Goal: Task Accomplishment & Management: Complete application form

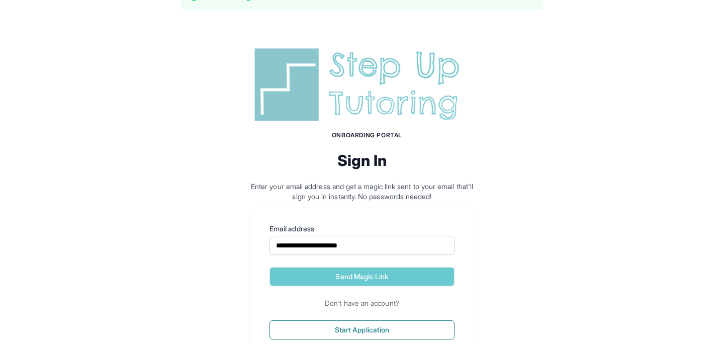
scroll to position [62, 0]
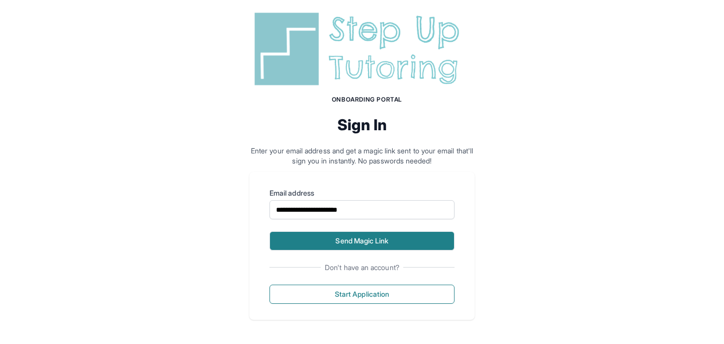
click at [389, 243] on button "Send Magic Link" at bounding box center [362, 240] width 185 height 19
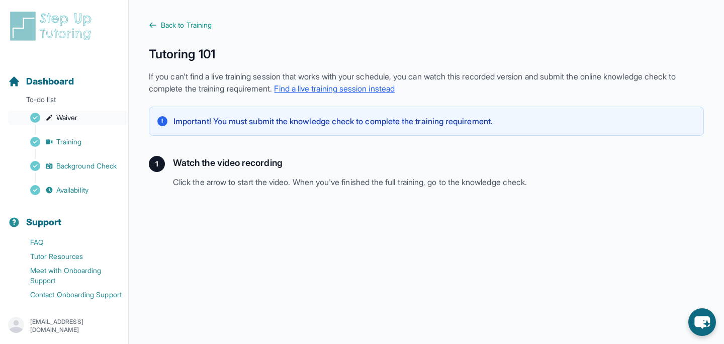
click at [73, 118] on span "Waiver" at bounding box center [66, 118] width 21 height 10
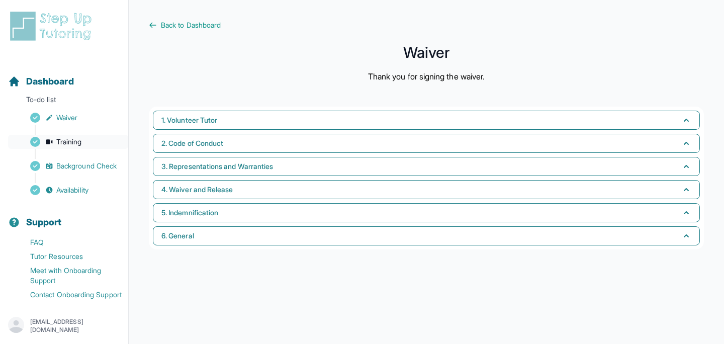
click at [80, 142] on span "Training" at bounding box center [69, 142] width 26 height 10
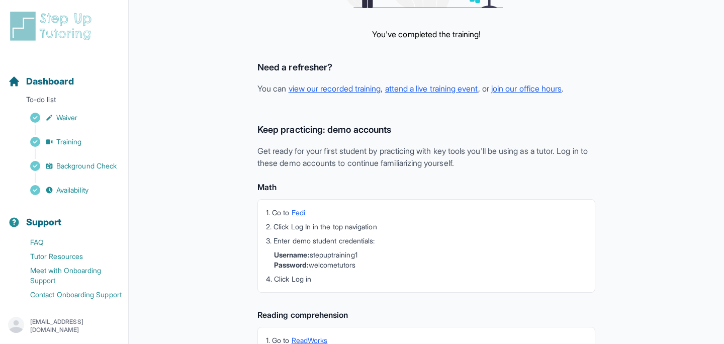
scroll to position [289, 0]
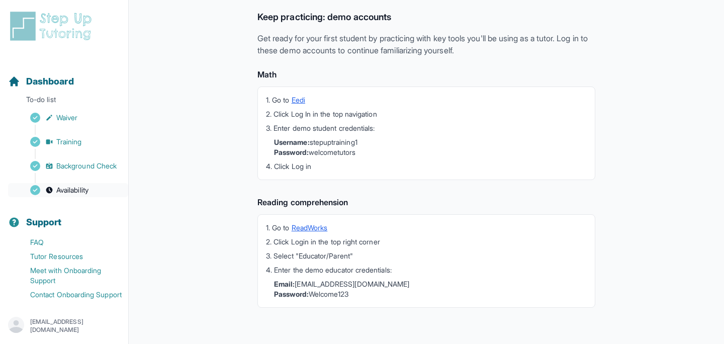
click at [74, 186] on span "Availability" at bounding box center [72, 190] width 32 height 10
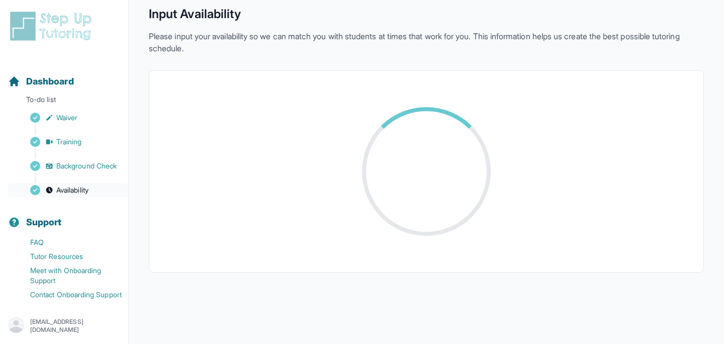
scroll to position [240, 0]
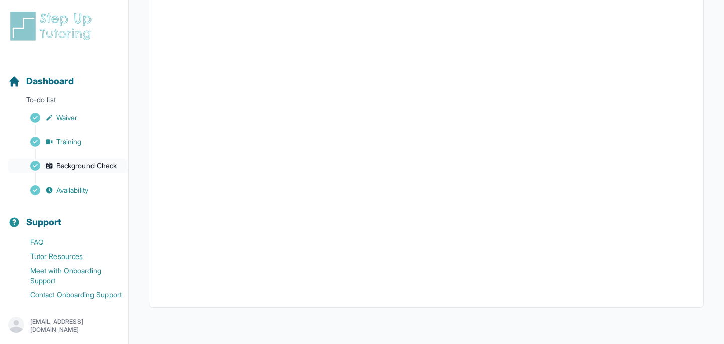
click at [85, 171] on span "Background Check" at bounding box center [86, 166] width 60 height 10
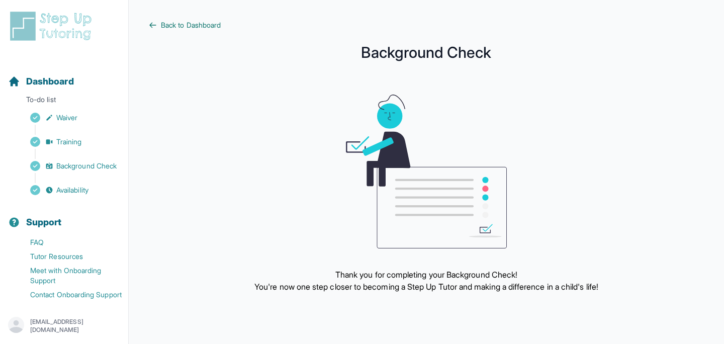
click at [160, 25] on link "Back to Dashboard" at bounding box center [426, 25] width 555 height 10
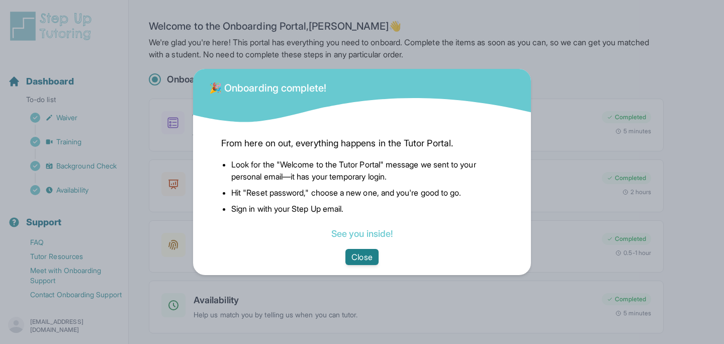
click at [361, 252] on button "Close" at bounding box center [362, 257] width 33 height 16
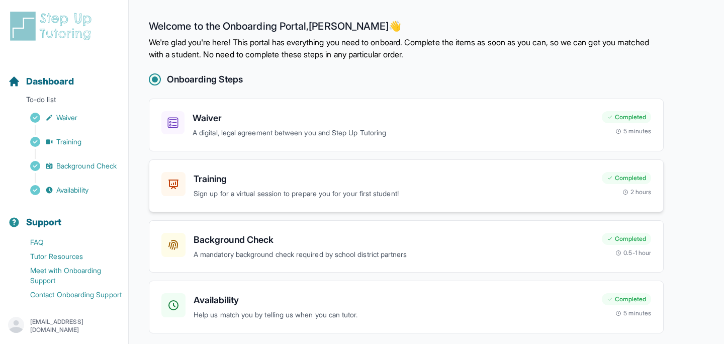
click at [360, 203] on div "Training Sign up for a virtual session to prepare you for your first student! C…" at bounding box center [406, 185] width 515 height 53
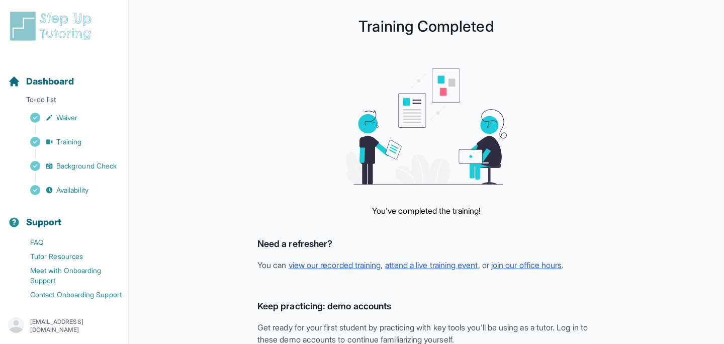
click at [72, 109] on div "Dashboard To-do list Waiver Training Background Check Availability" at bounding box center [64, 127] width 120 height 139
click at [72, 122] on span "Waiver" at bounding box center [66, 118] width 21 height 10
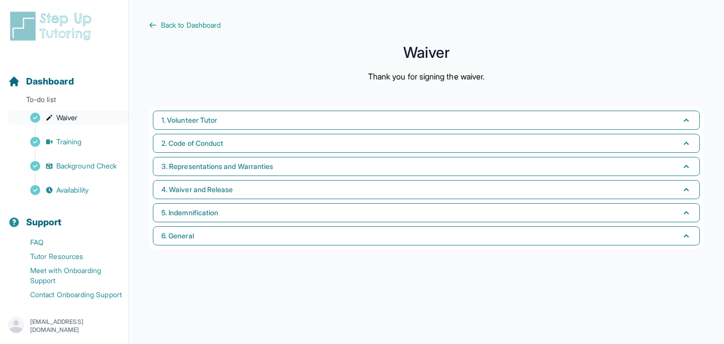
scroll to position [13, 0]
click at [175, 23] on span "Back to Dashboard" at bounding box center [191, 25] width 60 height 10
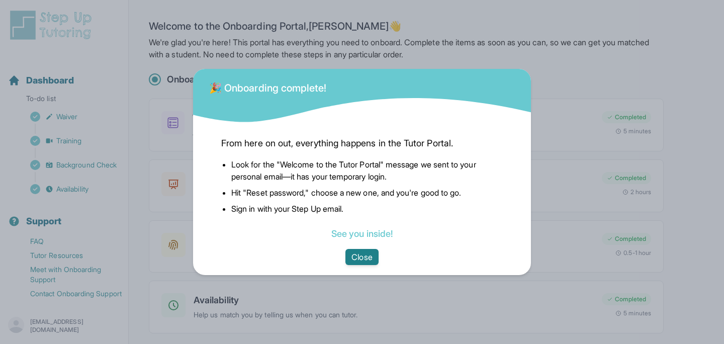
click at [361, 258] on button "Close" at bounding box center [362, 257] width 33 height 16
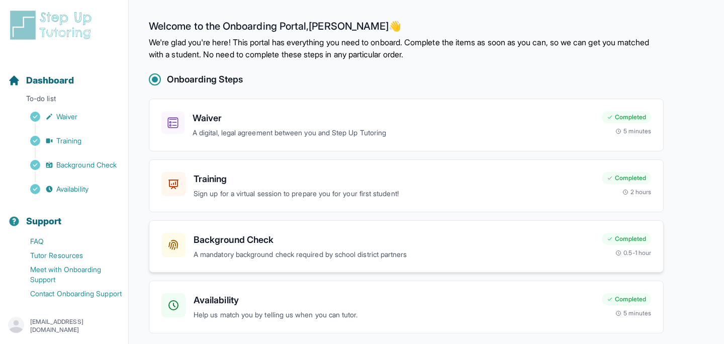
scroll to position [36, 0]
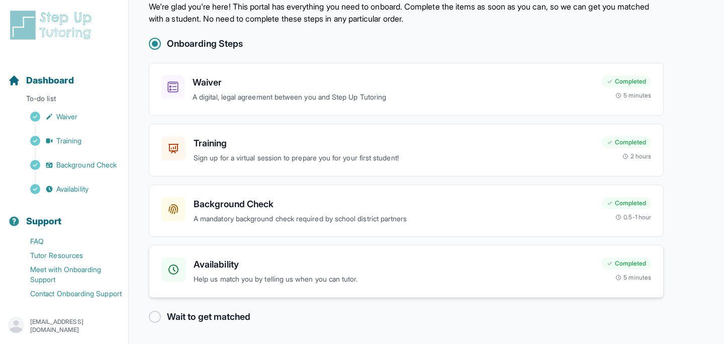
click at [261, 265] on h3 "Availability" at bounding box center [394, 265] width 400 height 14
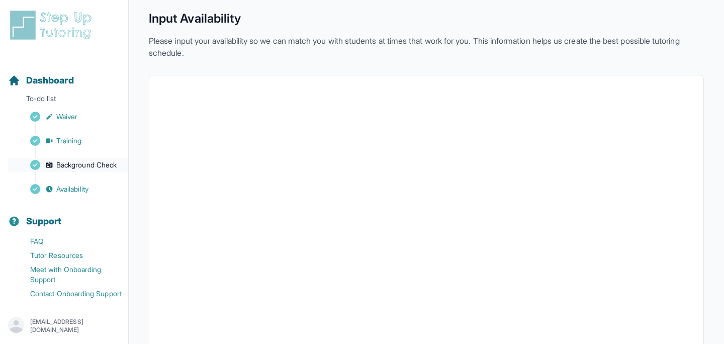
click at [77, 160] on span "Background Check" at bounding box center [86, 165] width 60 height 10
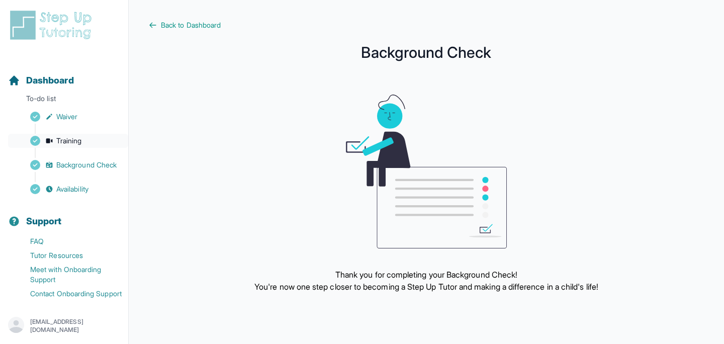
click at [80, 136] on span "Training" at bounding box center [69, 141] width 26 height 10
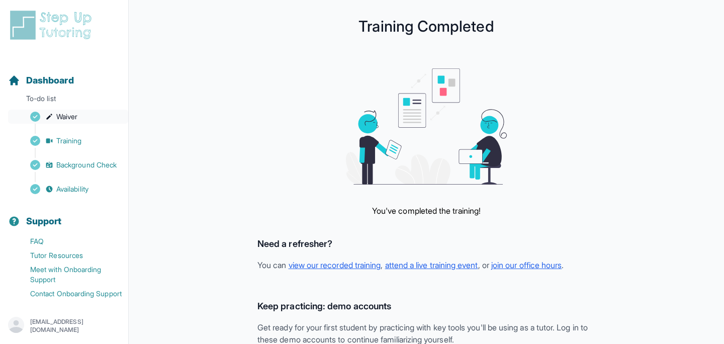
click at [77, 112] on span "Waiver" at bounding box center [66, 117] width 21 height 10
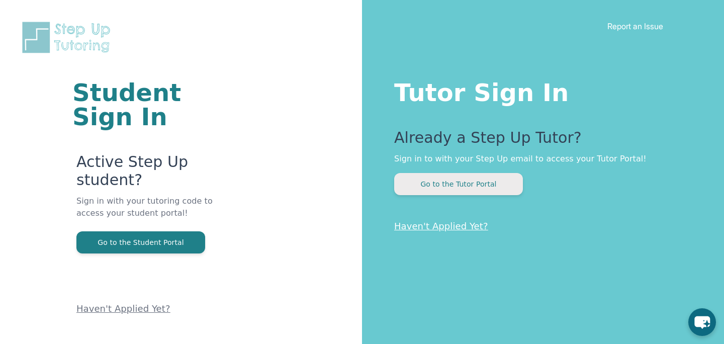
click at [467, 181] on button "Go to the Tutor Portal" at bounding box center [458, 184] width 129 height 22
click at [472, 188] on button "Go to the Tutor Portal" at bounding box center [458, 184] width 129 height 22
